Goal: Task Accomplishment & Management: Complete application form

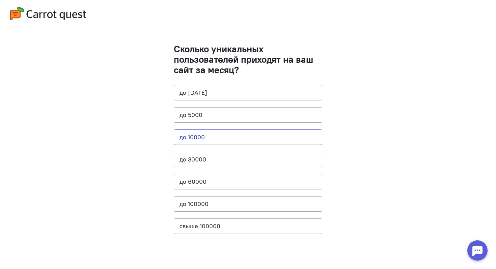
click at [258, 144] on button "до 10000" at bounding box center [248, 138] width 149 height 16
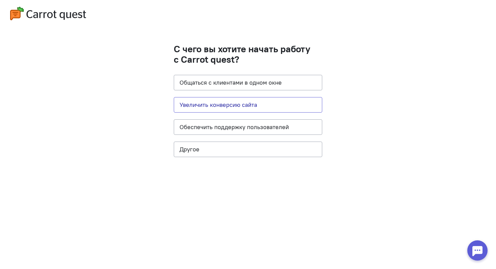
click at [245, 106] on button "Увеличить конверсию сайта" at bounding box center [248, 105] width 149 height 16
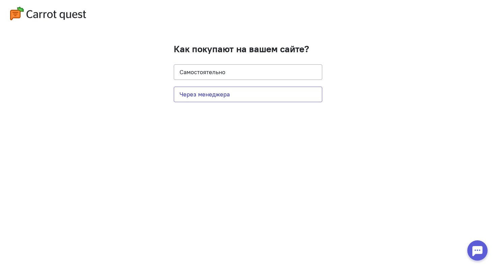
click at [240, 95] on button "Через менеджера" at bounding box center [248, 95] width 149 height 16
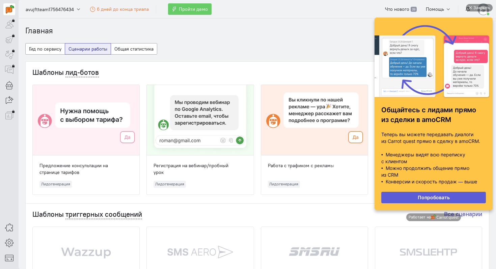
click at [484, 12] on div "Закрыть Общайтесь с лидами прямо из сделки в amoCRM Теперь вы можете передавать…" at bounding box center [434, 122] width 118 height 236
click at [484, 8] on div "Закрыть" at bounding box center [482, 7] width 17 height 7
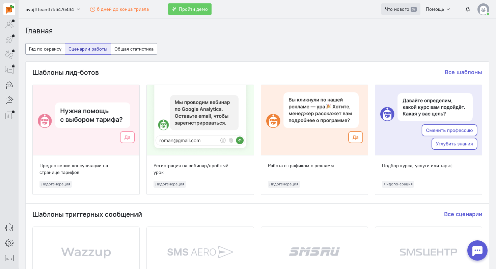
click at [395, 9] on span "Что нового" at bounding box center [397, 9] width 24 height 6
